Goal: Information Seeking & Learning: Find specific fact

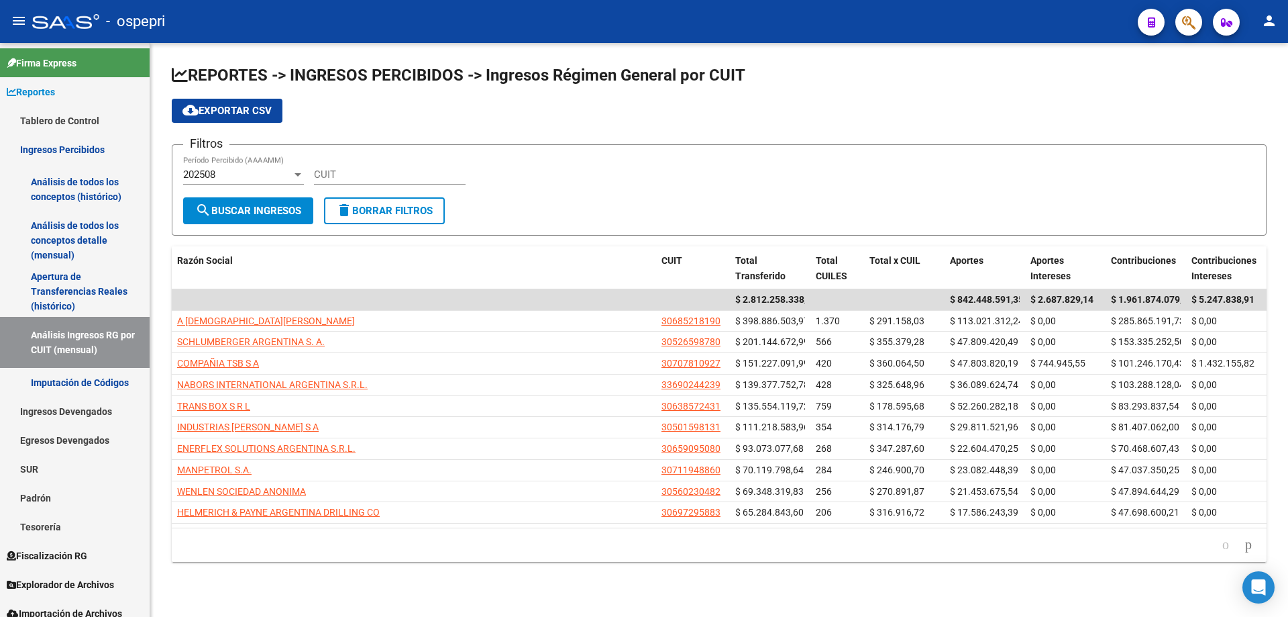
drag, startPoint x: 425, startPoint y: 183, endPoint x: 439, endPoint y: 162, distance: 24.8
click at [425, 182] on div "CUIT" at bounding box center [390, 170] width 152 height 29
click at [439, 164] on div "CUIT" at bounding box center [390, 170] width 152 height 29
paste input "30-65545410-8"
type input "30-65545410-8"
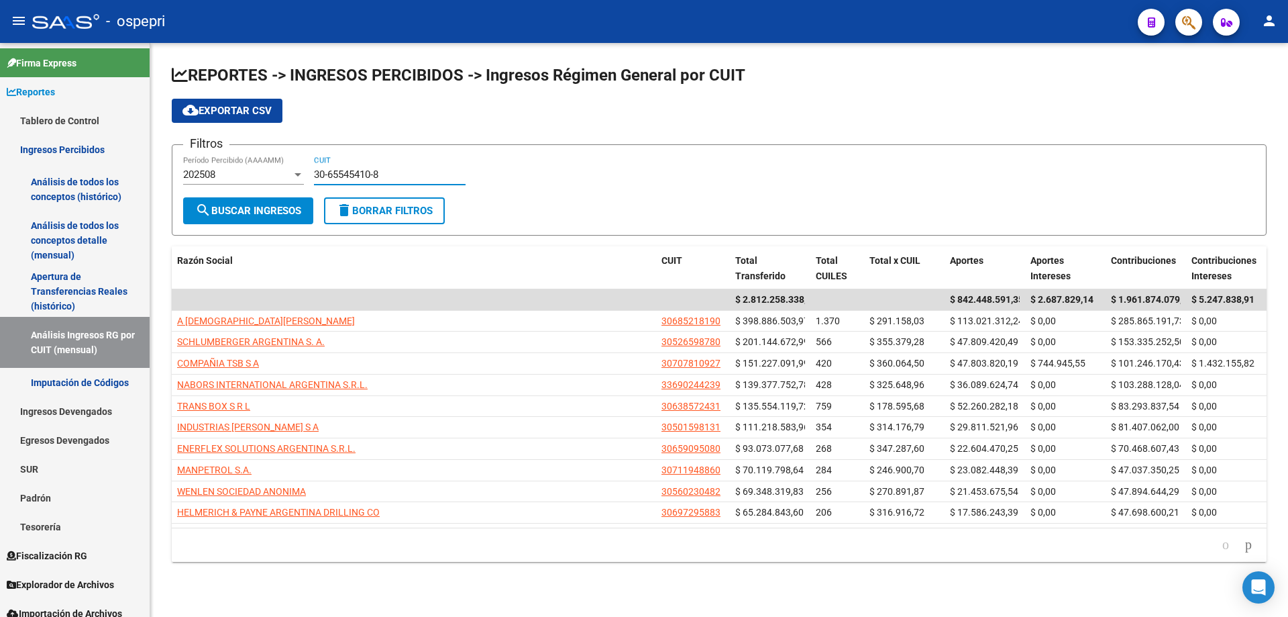
click at [239, 224] on form "Filtros 202508 Período Percibido (AAAAMM) 30-65545410-8 CUIT search Buscar Ingr…" at bounding box center [719, 189] width 1095 height 91
click at [242, 219] on button "search Buscar Ingresos" at bounding box center [248, 210] width 130 height 27
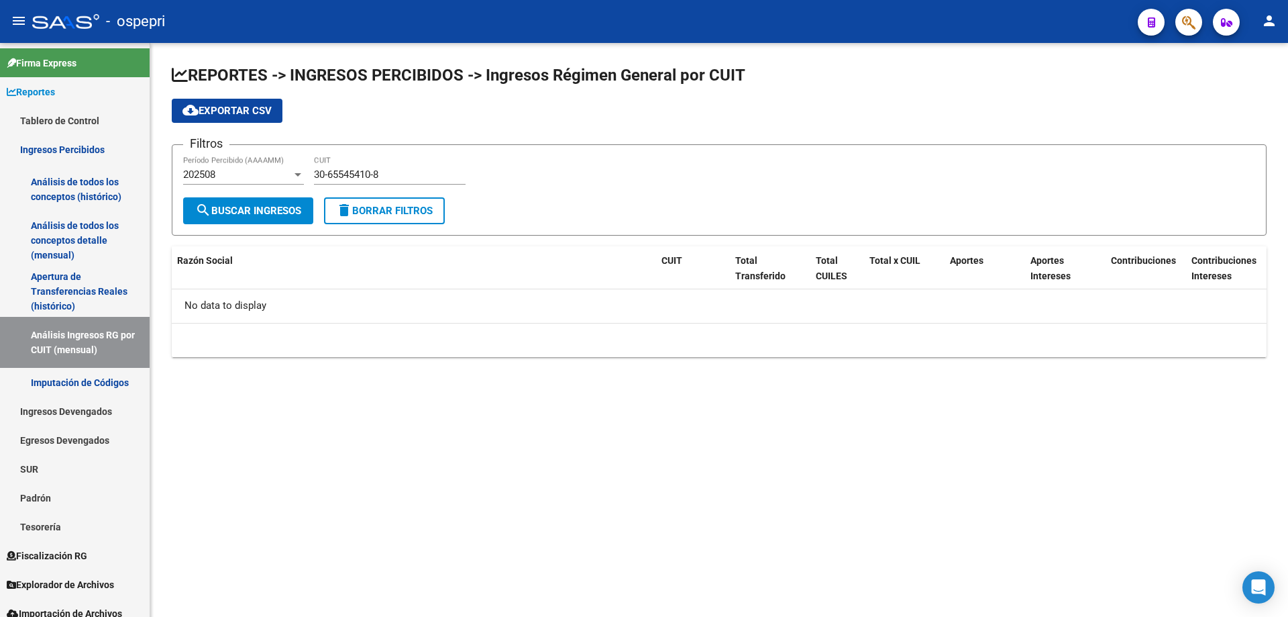
click at [272, 179] on div "202508" at bounding box center [237, 174] width 109 height 12
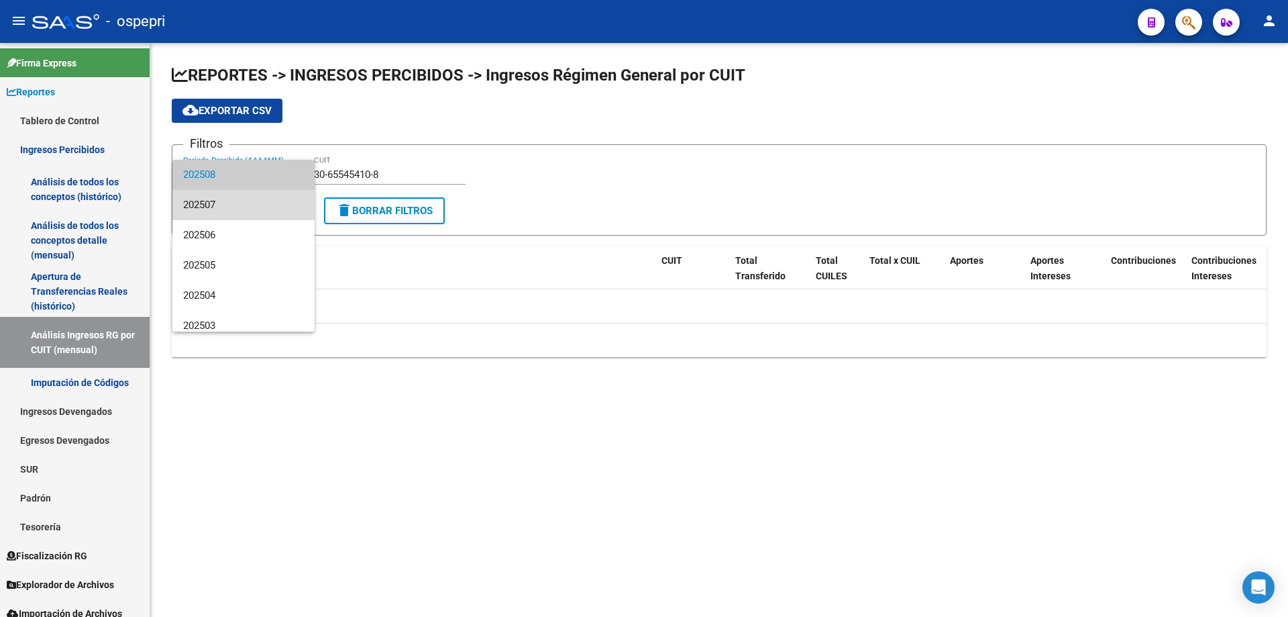
click at [254, 207] on span "202507" at bounding box center [243, 205] width 121 height 30
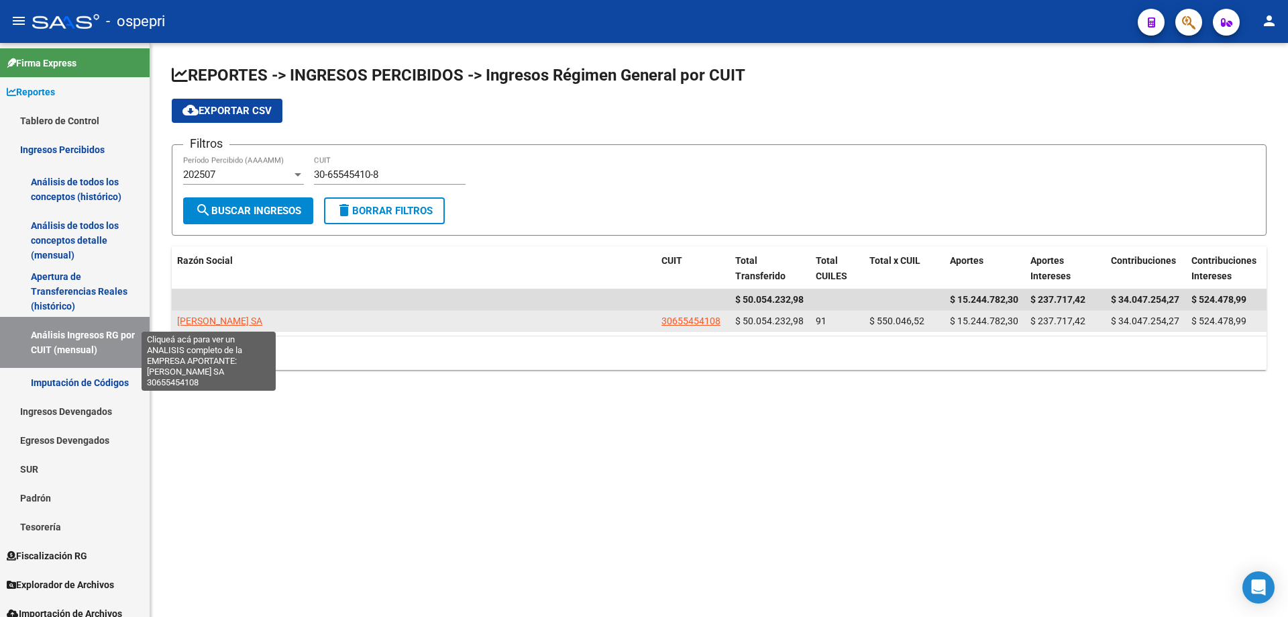
click at [214, 323] on span "[PERSON_NAME] SA" at bounding box center [219, 320] width 85 height 11
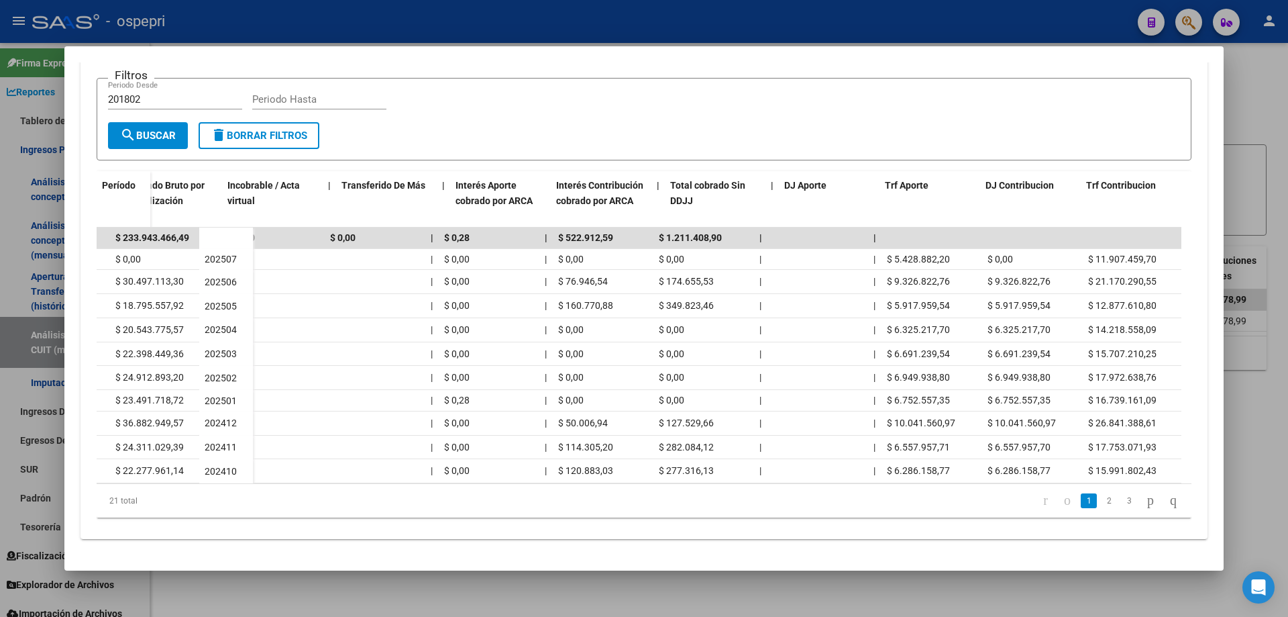
scroll to position [0, 572]
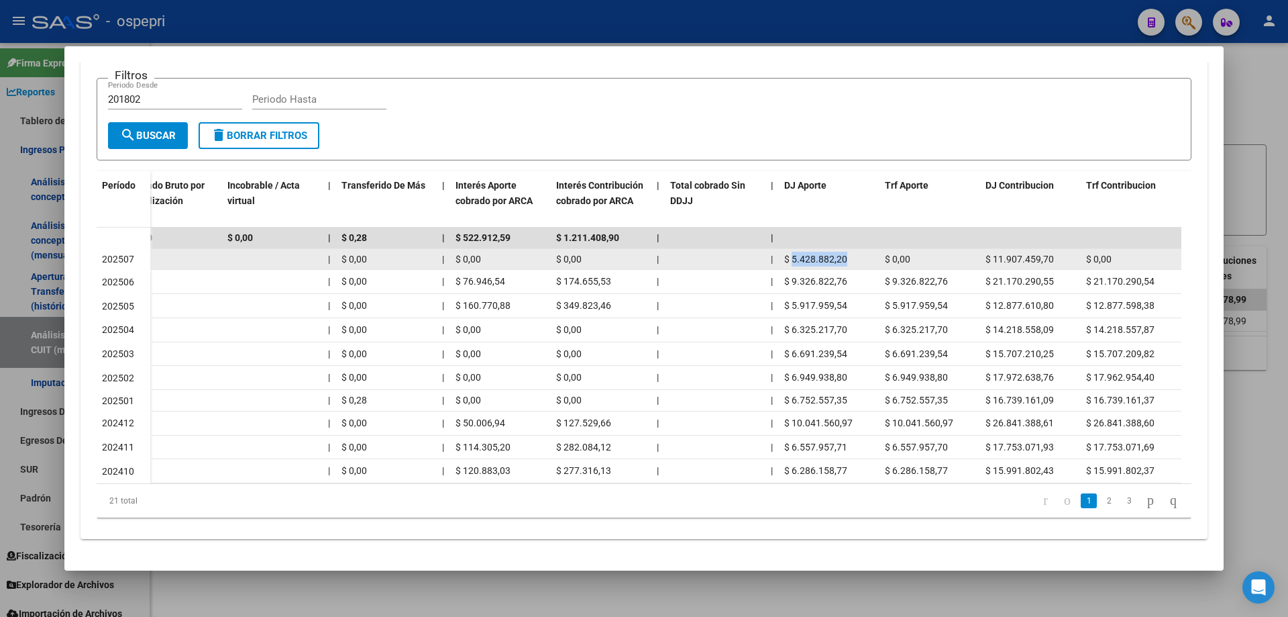
drag, startPoint x: 849, startPoint y: 243, endPoint x: 792, endPoint y: 242, distance: 57.0
click at [792, 252] on div "$ 5.428.882,20" at bounding box center [829, 259] width 90 height 15
drag, startPoint x: 1055, startPoint y: 244, endPoint x: 995, endPoint y: 246, distance: 59.7
click at [995, 252] on div "$ 11.907.459,70" at bounding box center [1031, 259] width 90 height 15
copy span "11.907.459,70"
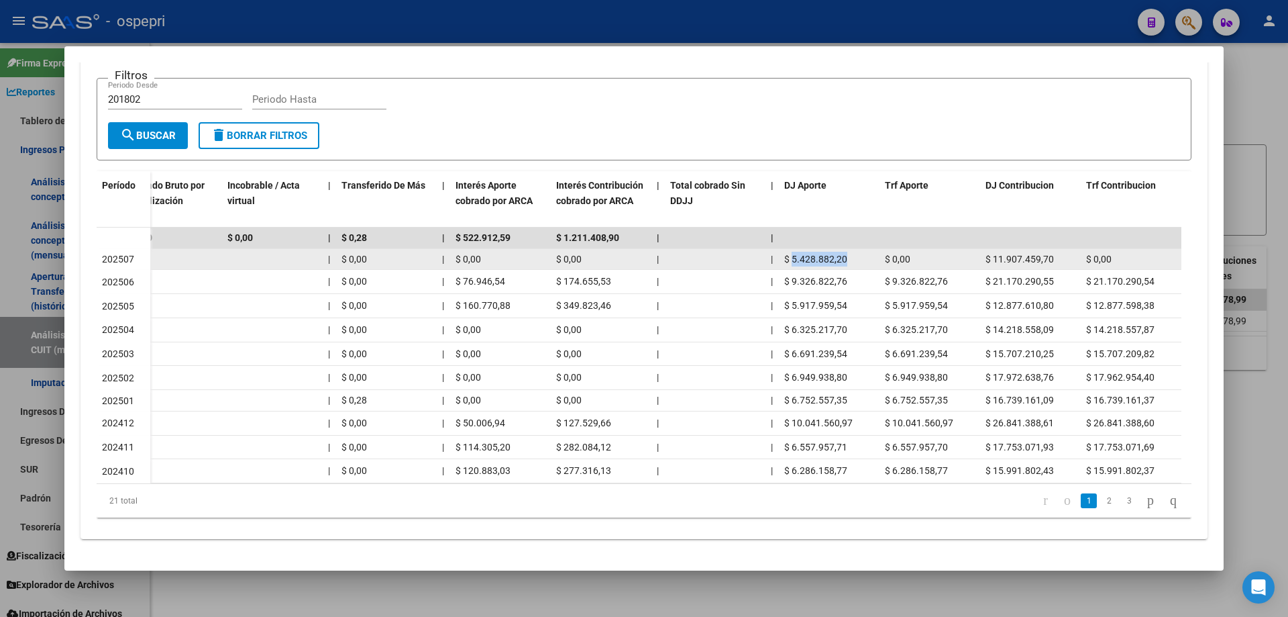
drag, startPoint x: 846, startPoint y: 242, endPoint x: 793, endPoint y: 243, distance: 53.0
click at [793, 254] on span "$ 5.428.882,20" at bounding box center [815, 259] width 63 height 11
copy span "5.428.882,20"
